Goal: Transaction & Acquisition: Purchase product/service

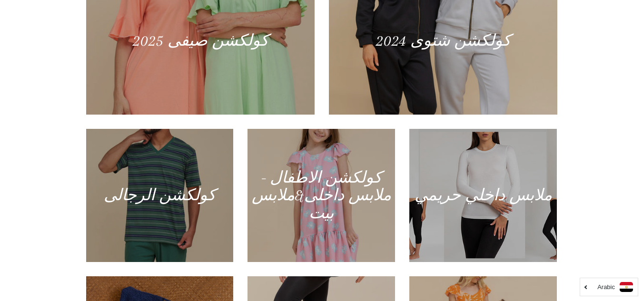
scroll to position [565, 0]
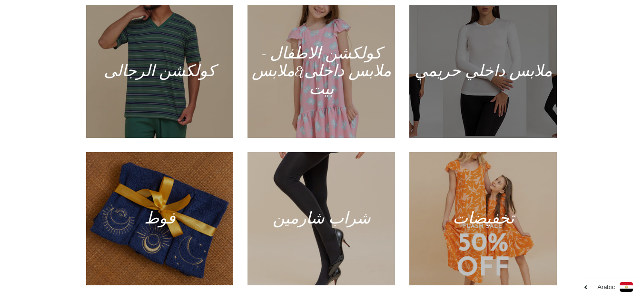
click at [497, 112] on div at bounding box center [483, 71] width 152 height 137
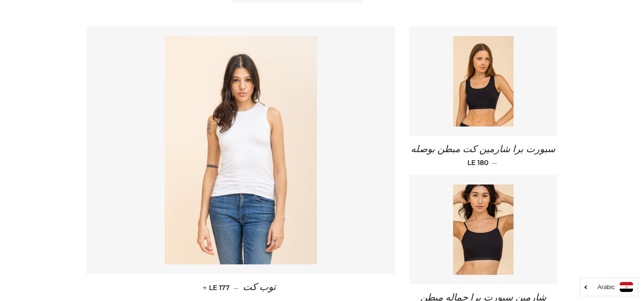
scroll to position [404, 0]
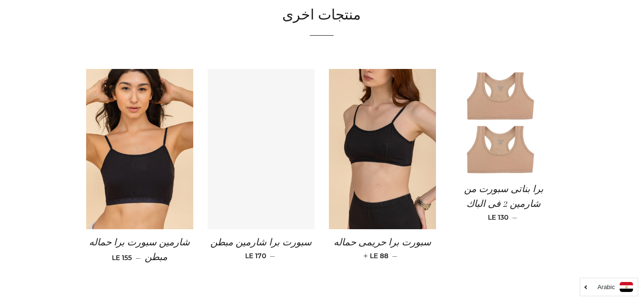
scroll to position [713, 0]
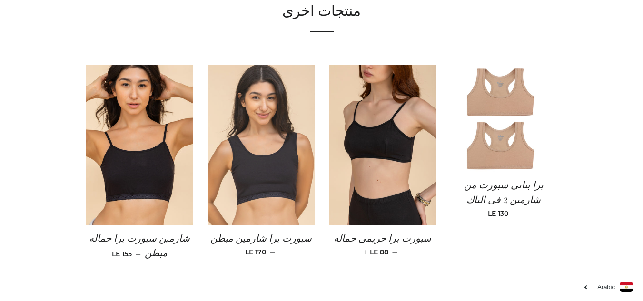
click at [289, 194] on img at bounding box center [261, 145] width 107 height 161
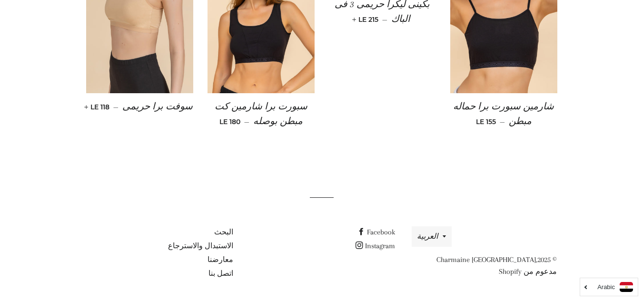
scroll to position [758, 0]
